Goal: Task Accomplishment & Management: Manage account settings

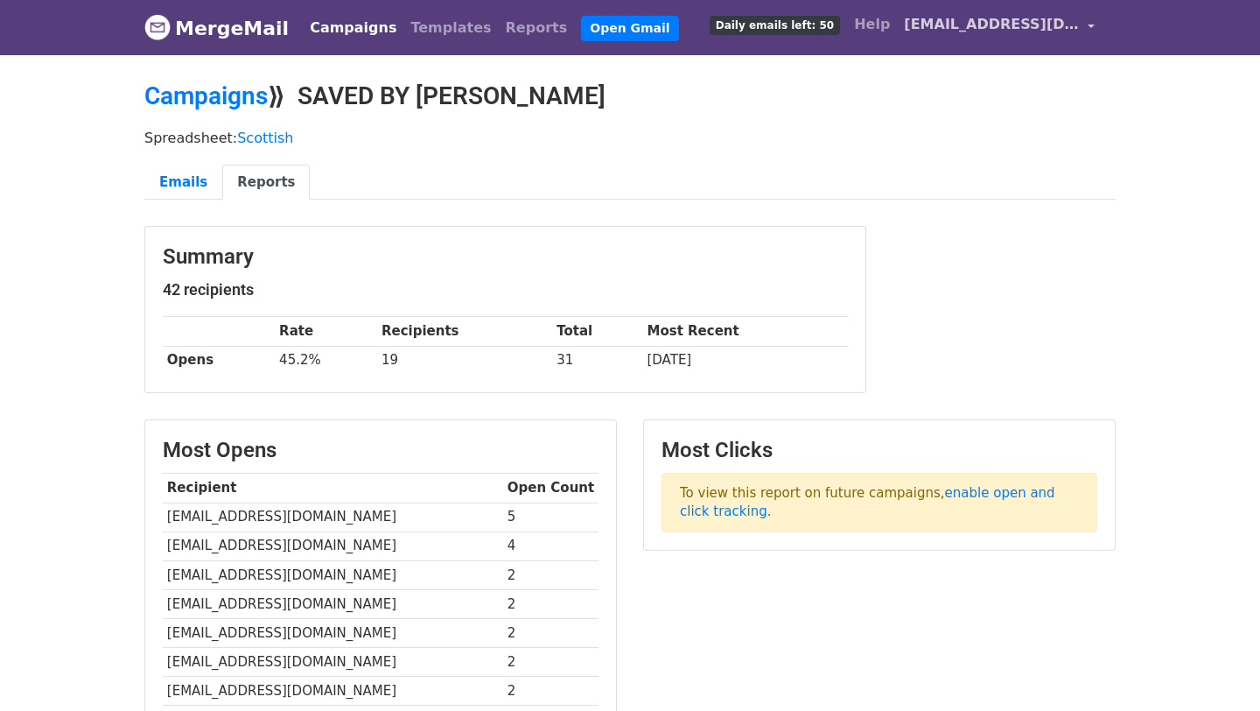
click at [996, 27] on span "[EMAIL_ADDRESS][DOMAIN_NAME]" at bounding box center [991, 24] width 175 height 21
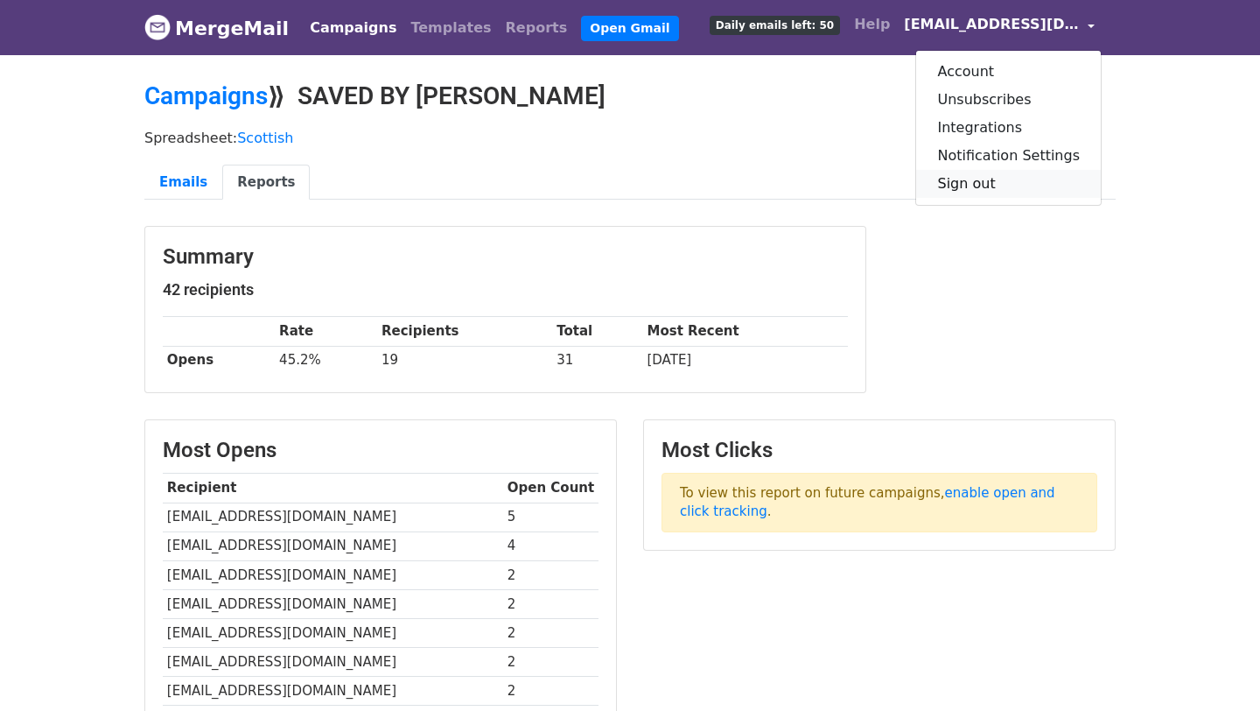
click at [995, 186] on link "Sign out" at bounding box center [1008, 184] width 185 height 28
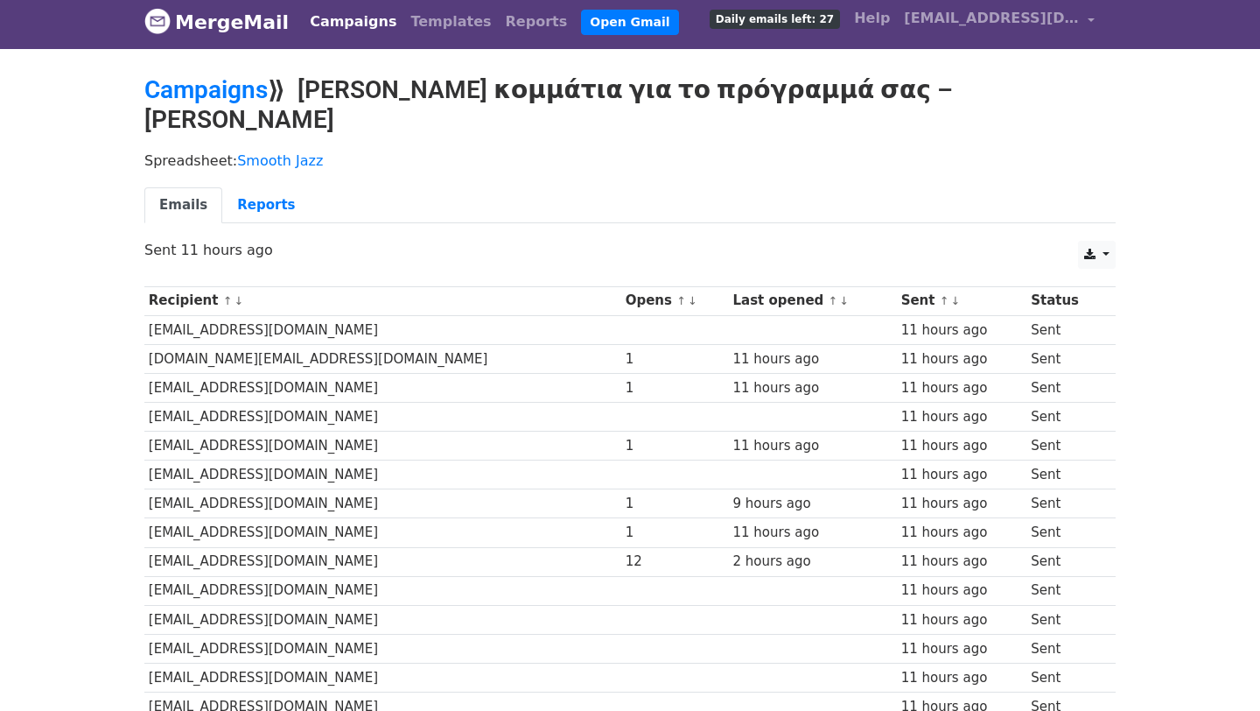
scroll to position [9, 0]
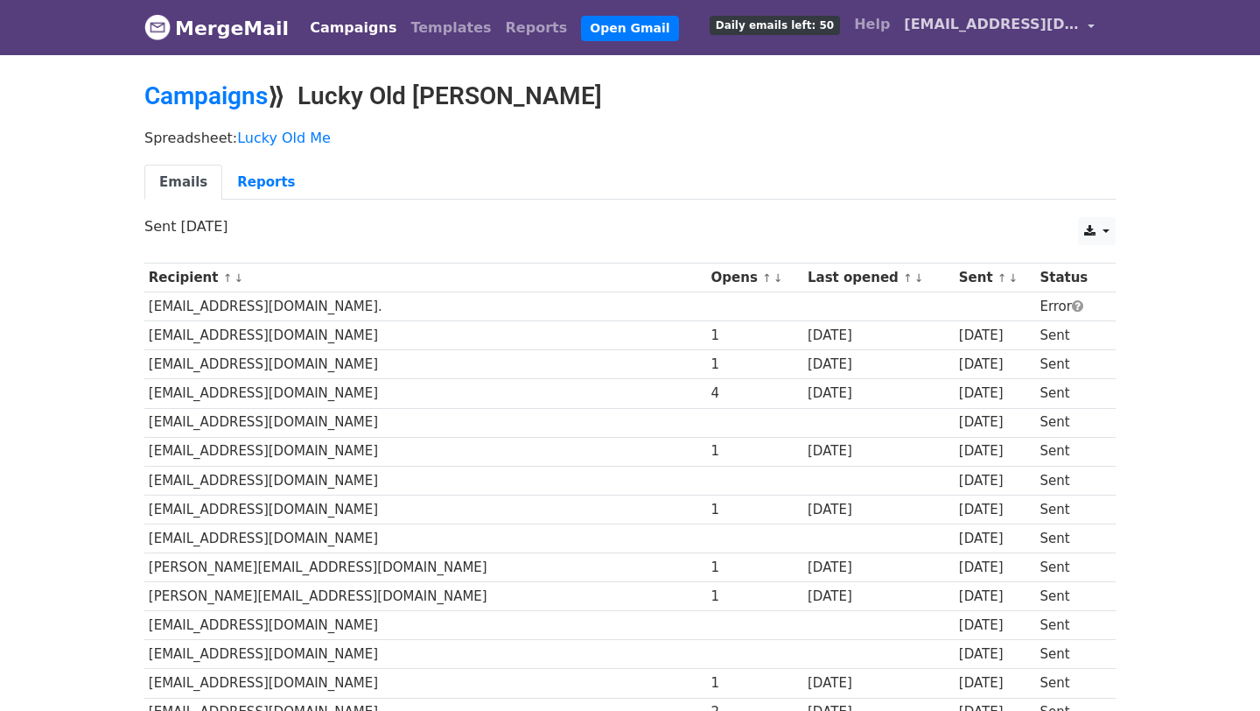
scroll to position [1155, 0]
